Goal: Information Seeking & Learning: Understand process/instructions

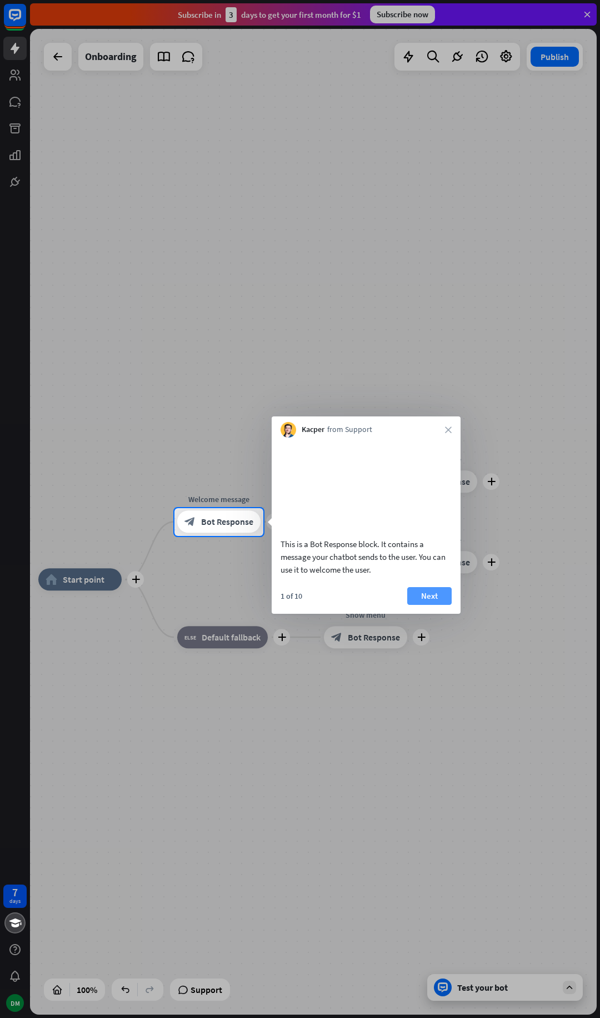
click at [428, 605] on button "Next" at bounding box center [429, 596] width 44 height 18
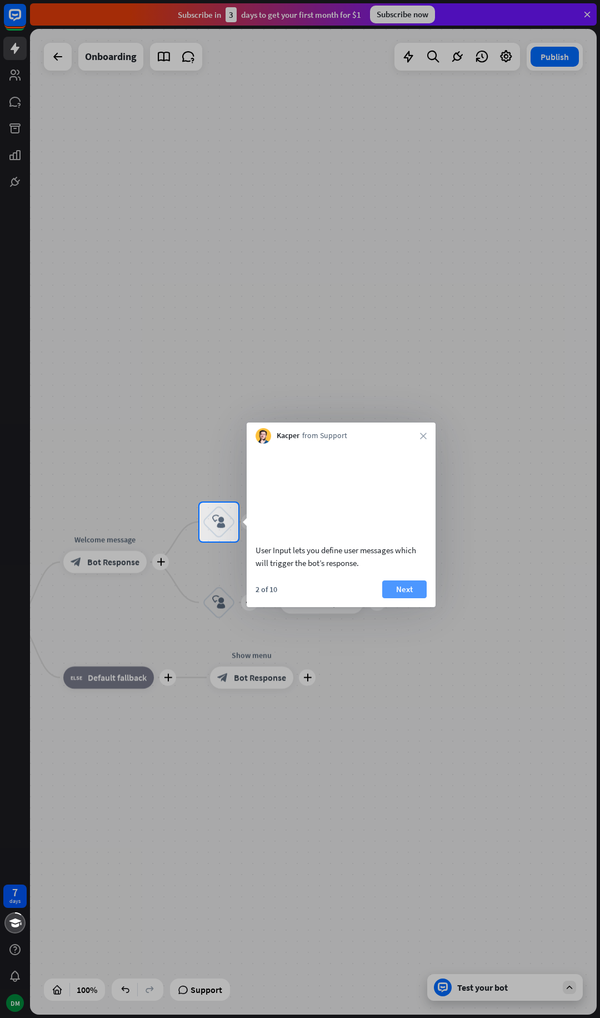
click at [404, 598] on button "Next" at bounding box center [404, 589] width 44 height 18
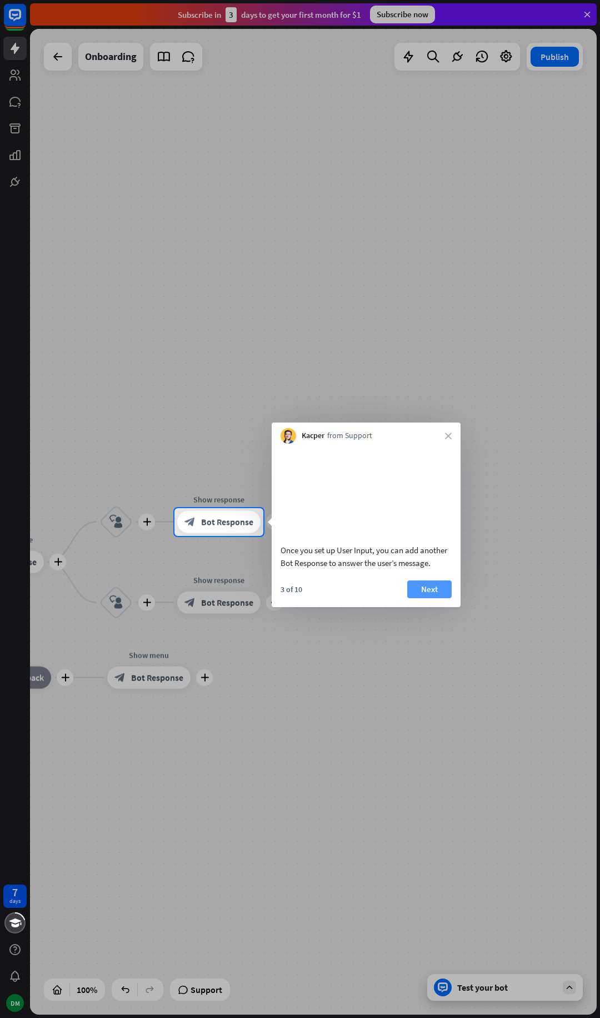
click at [431, 598] on button "Next" at bounding box center [429, 589] width 44 height 18
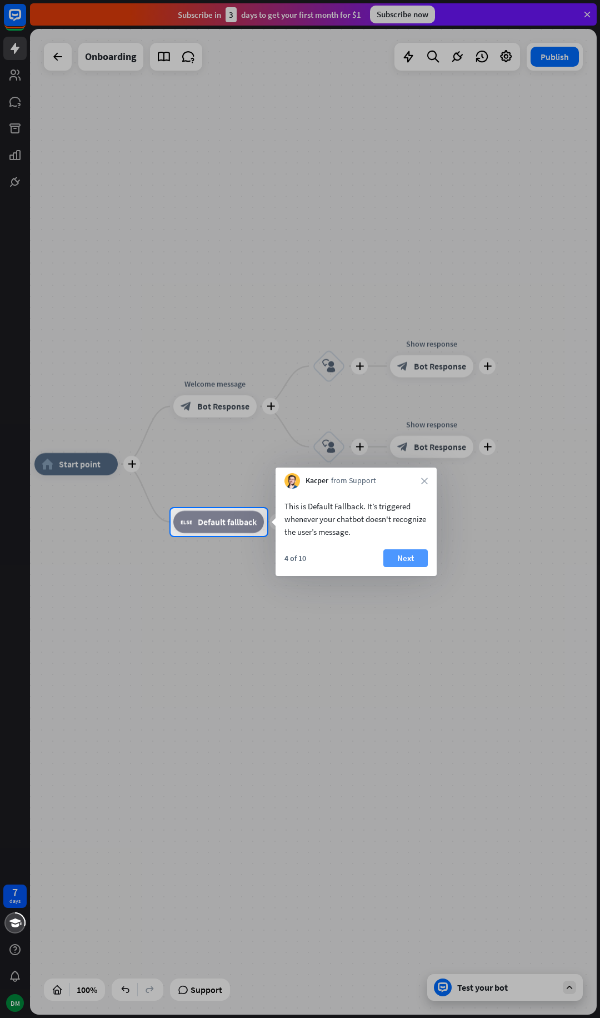
click at [404, 561] on button "Next" at bounding box center [406, 558] width 44 height 18
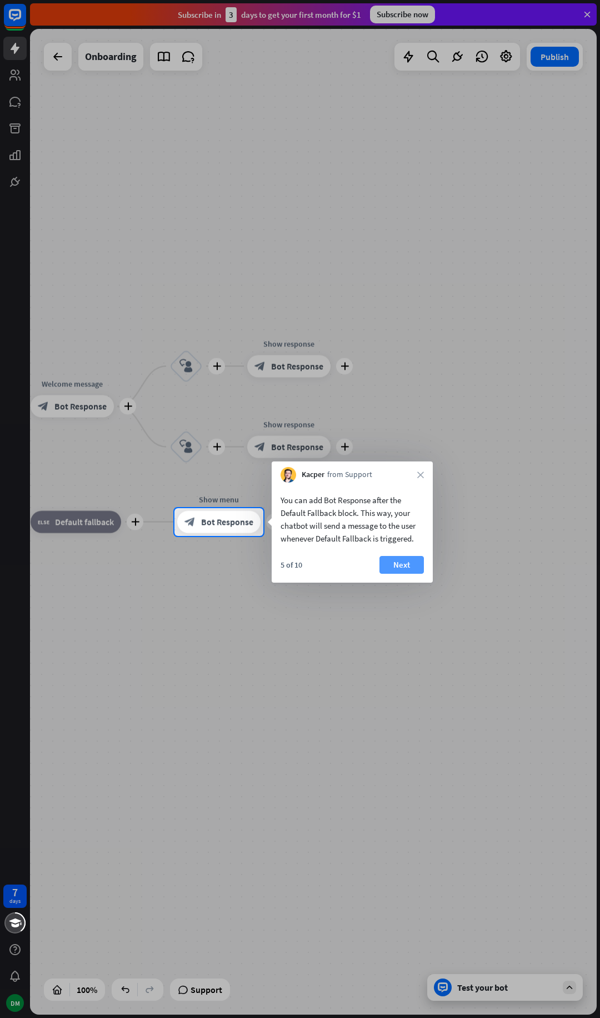
click at [407, 562] on button "Next" at bounding box center [402, 565] width 44 height 18
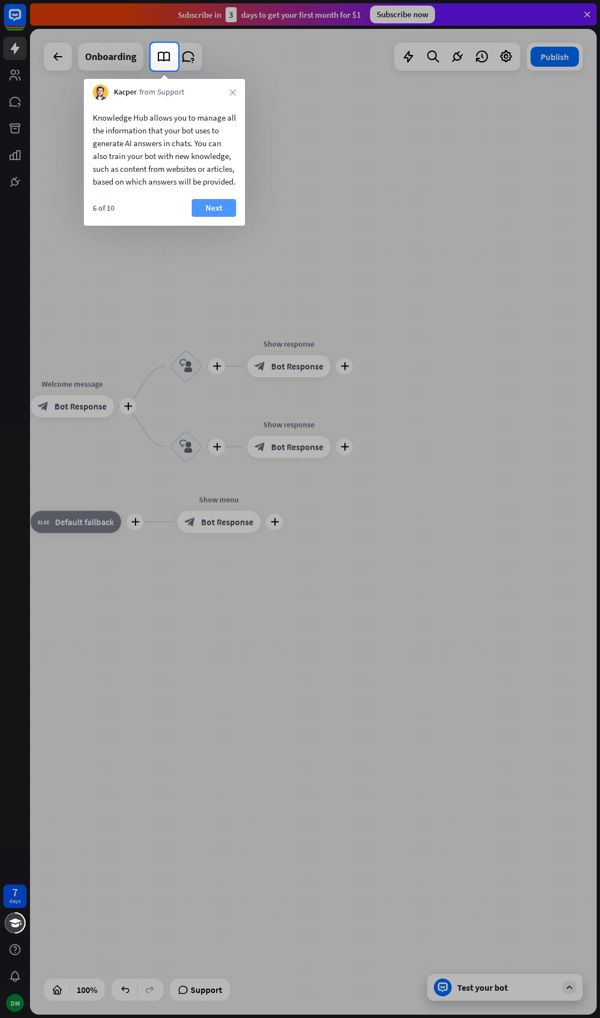
click at [205, 217] on button "Next" at bounding box center [214, 208] width 44 height 18
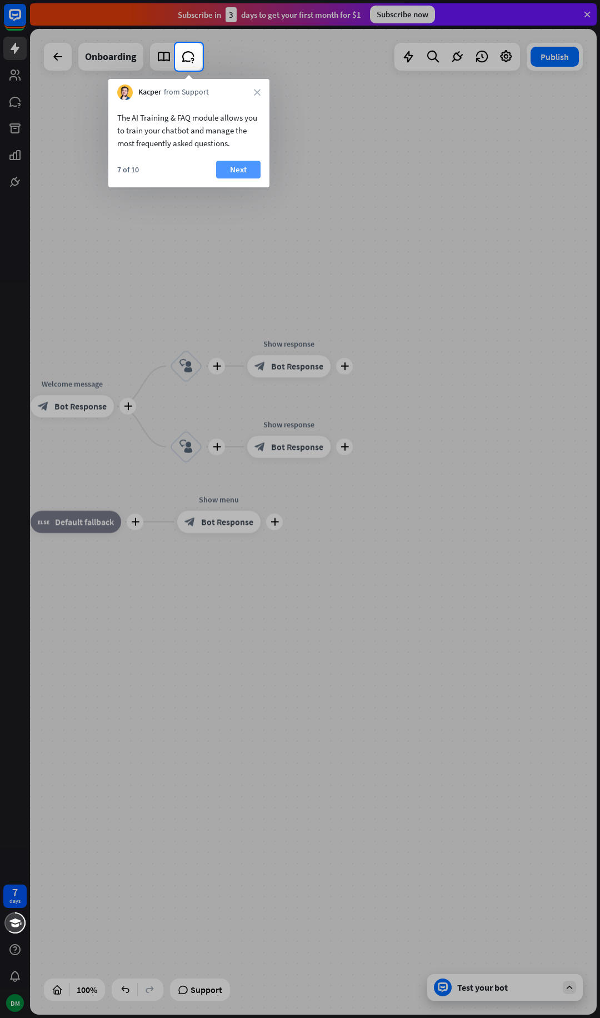
click at [240, 171] on button "Next" at bounding box center [238, 170] width 44 height 18
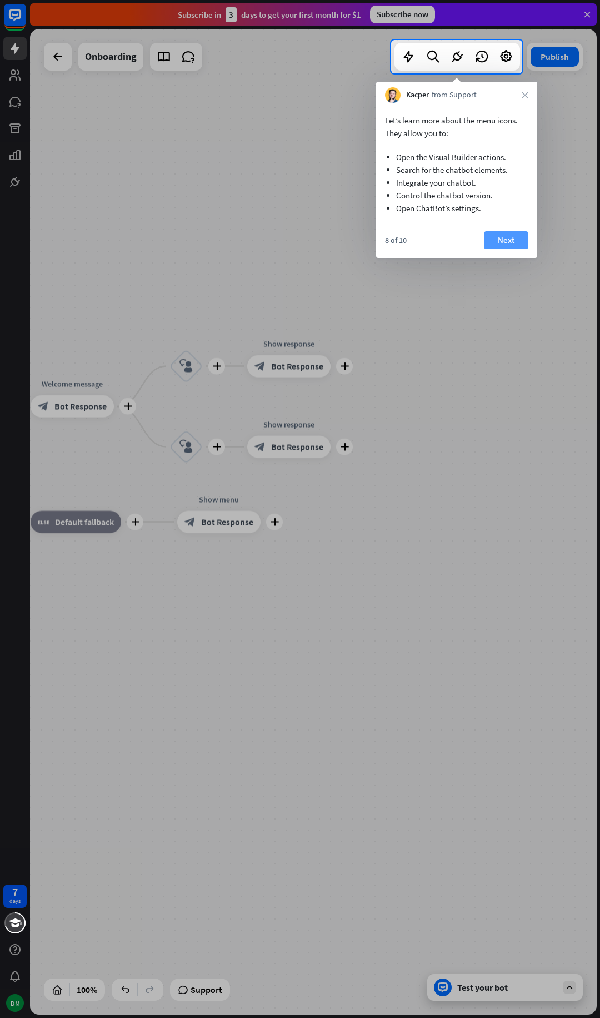
click at [503, 241] on button "Next" at bounding box center [506, 240] width 44 height 18
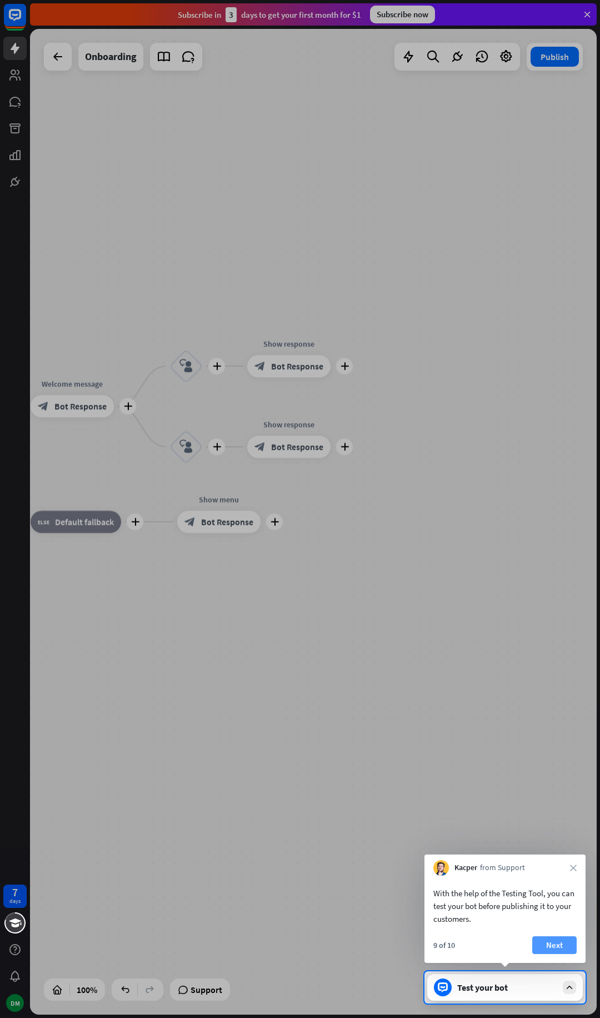
click at [551, 949] on button "Next" at bounding box center [555, 945] width 44 height 18
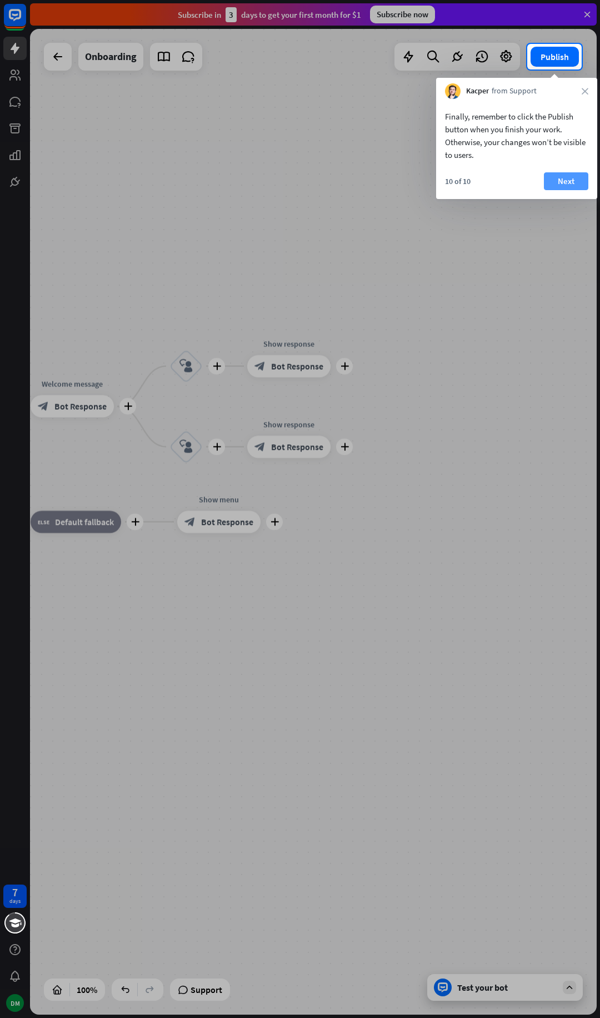
click at [562, 182] on button "Next" at bounding box center [566, 181] width 44 height 18
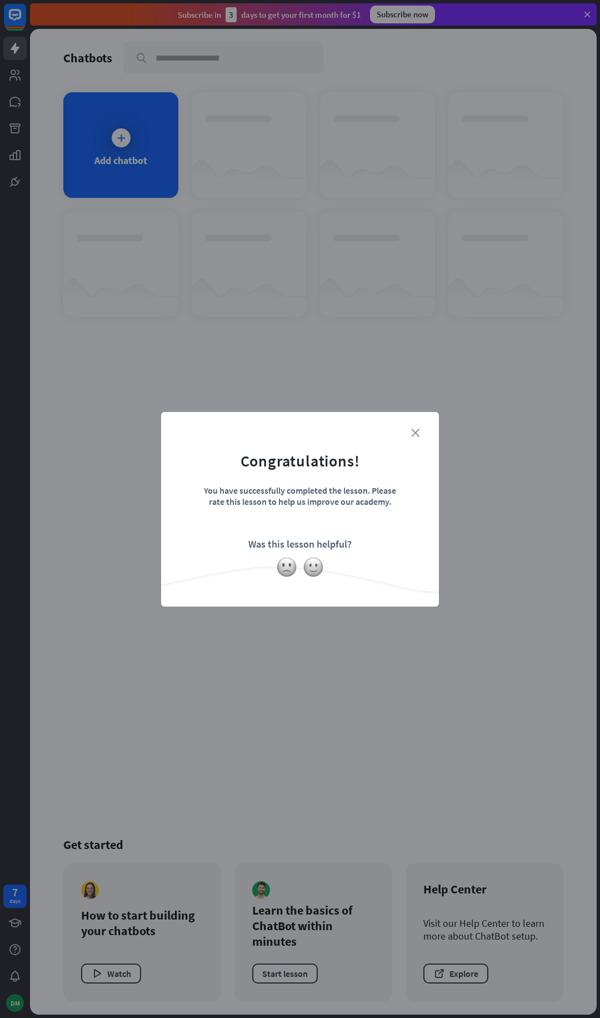
click at [416, 431] on icon "close" at bounding box center [415, 433] width 8 height 8
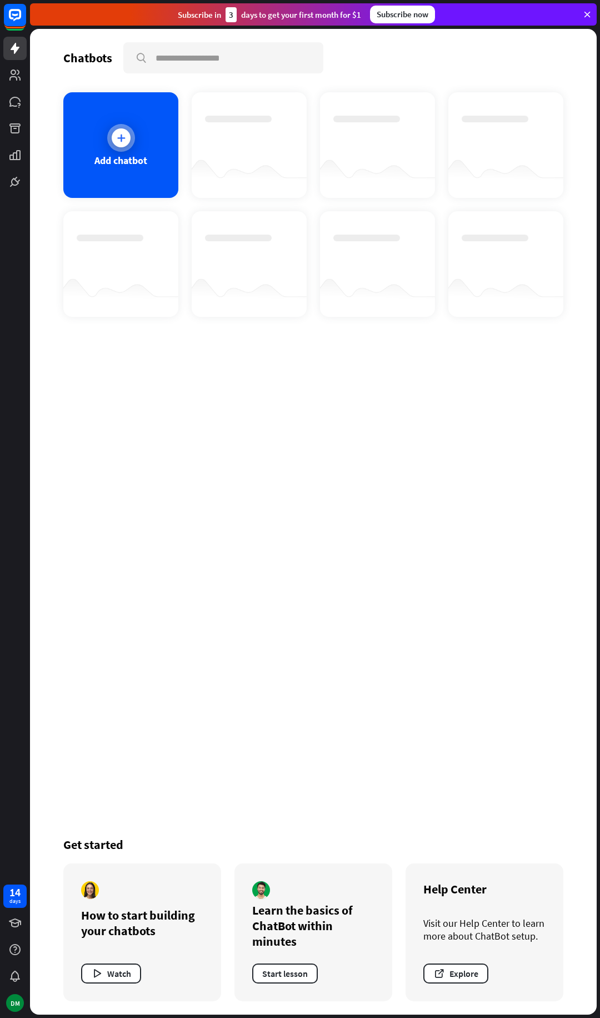
click at [121, 151] on div at bounding box center [121, 138] width 28 height 28
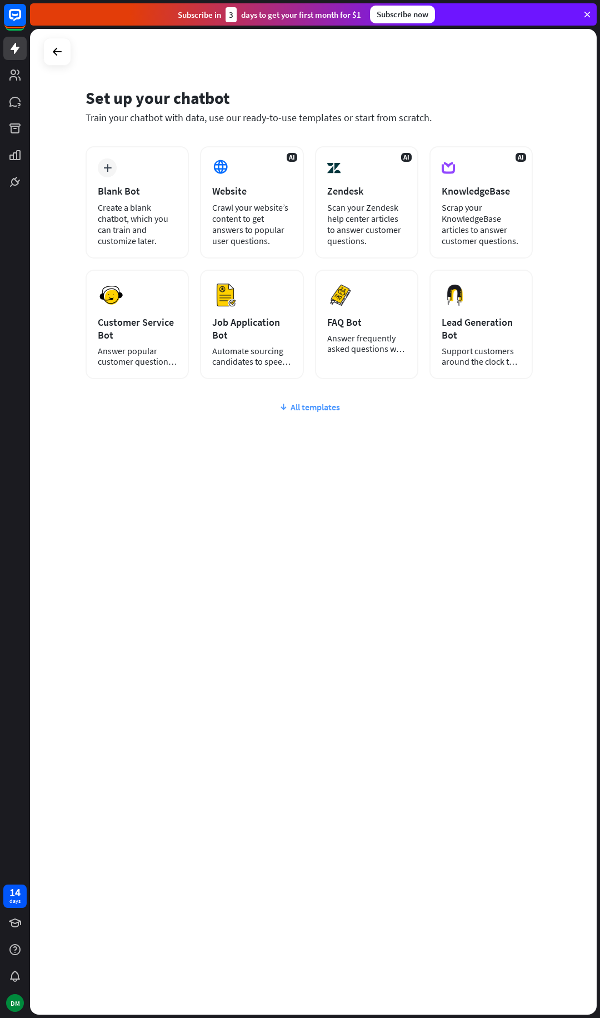
click at [311, 412] on div "All templates" at bounding box center [310, 406] width 448 height 11
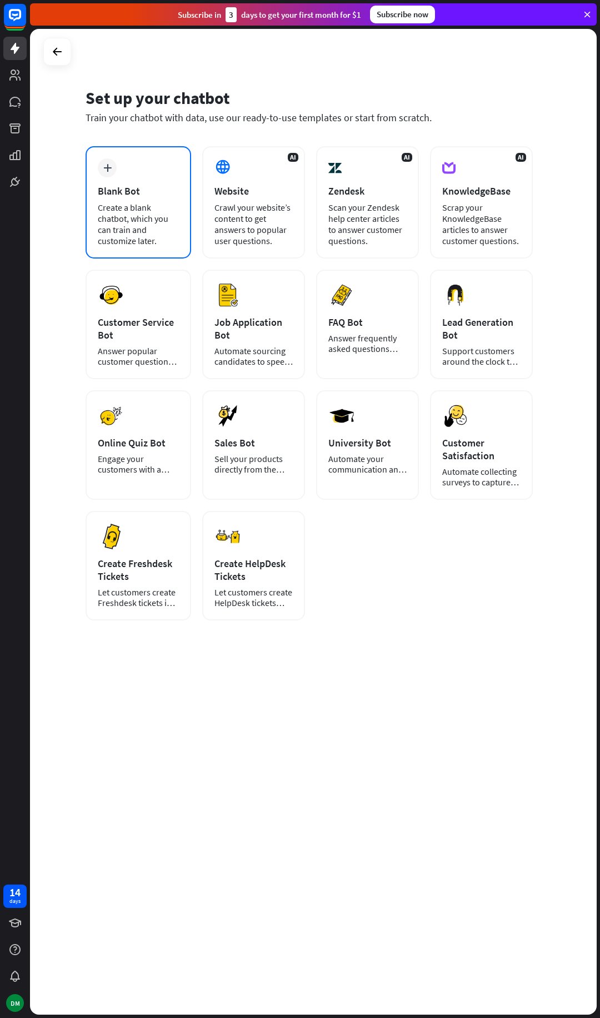
click at [157, 226] on div "Create a blank chatbot, which you can train and customize later." at bounding box center [138, 224] width 81 height 44
